Goal: Transaction & Acquisition: Subscribe to service/newsletter

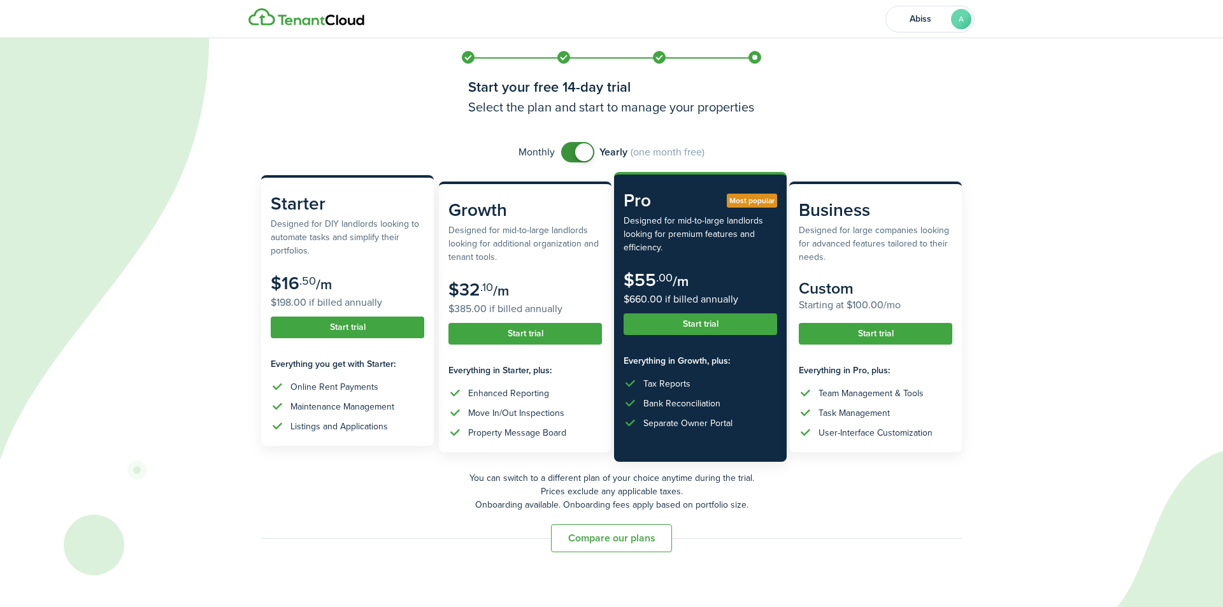
click at [358, 288] on subscription-pricing-price "$16 .50 /m $198.00 if billed annually" at bounding box center [347, 291] width 153 height 37
click at [346, 211] on subscription-pricing-card-title "Starter" at bounding box center [347, 203] width 153 height 27
click at [301, 210] on subscription-pricing-card-title "Starter" at bounding box center [347, 203] width 153 height 27
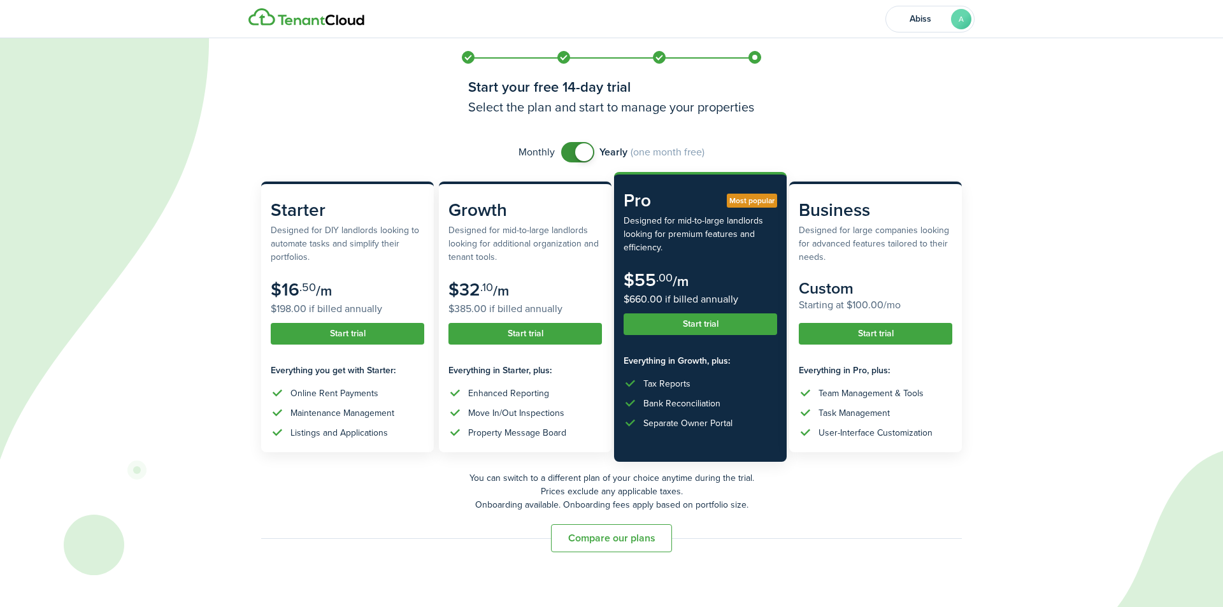
checkbox input "false"
click at [578, 153] on span at bounding box center [584, 152] width 18 height 18
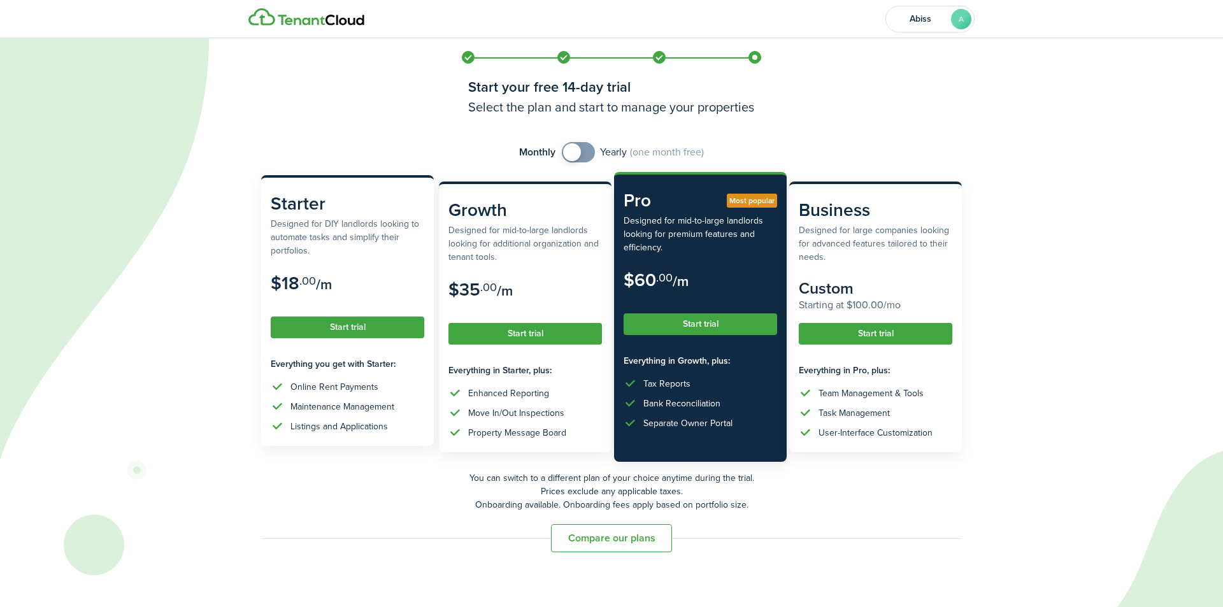
click at [355, 257] on subscription-pricing-card-description "Designed for DIY landlords looking to automate tasks and simplify their portfol…" at bounding box center [347, 237] width 153 height 40
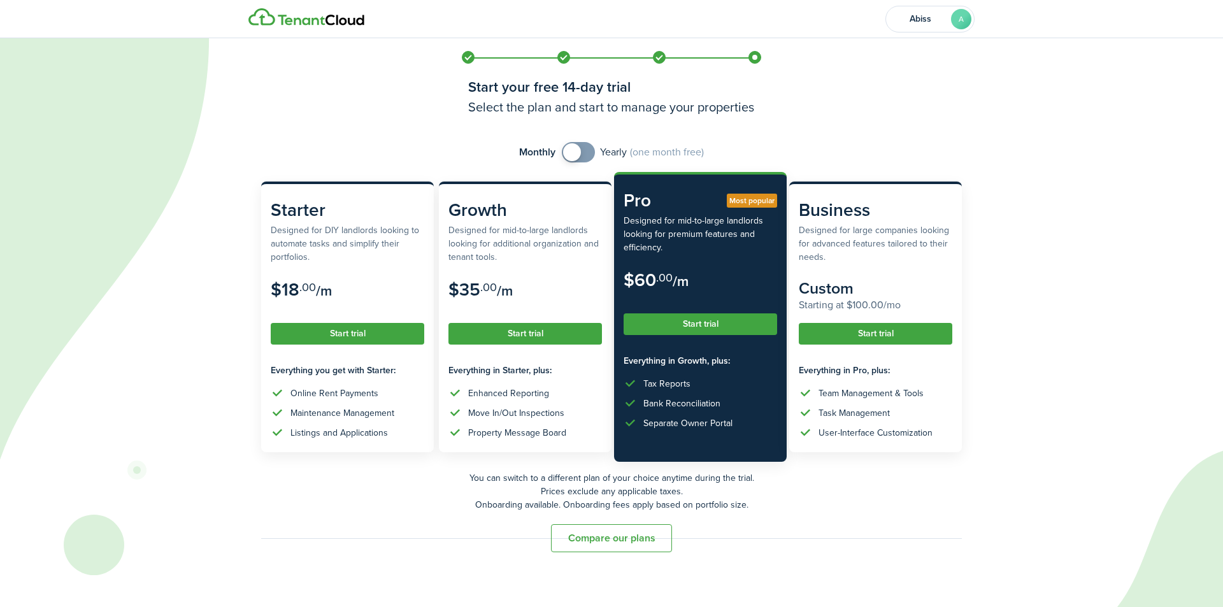
click at [599, 546] on button "Compare our plans" at bounding box center [611, 538] width 121 height 28
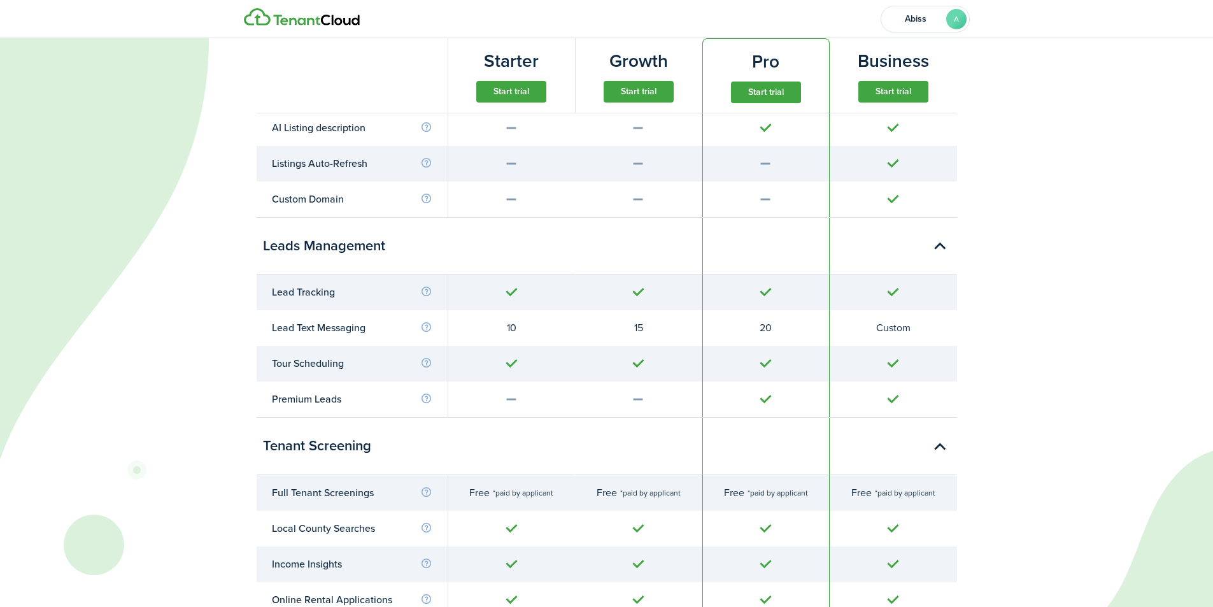
scroll to position [989, 0]
